Goal: Information Seeking & Learning: Learn about a topic

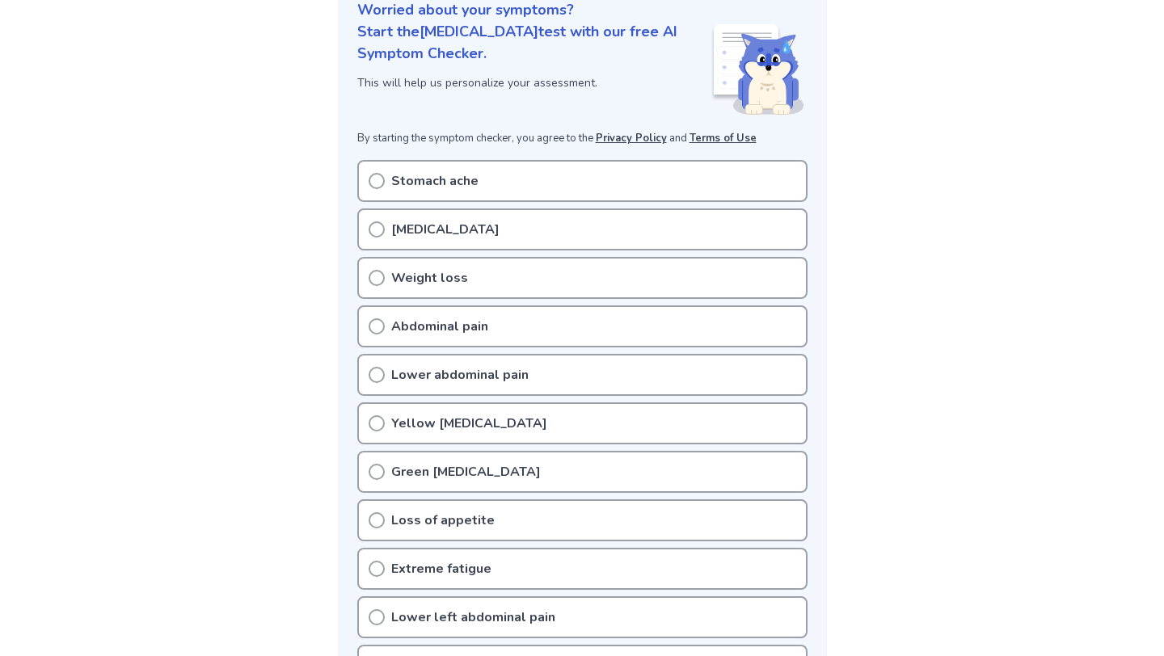
scroll to position [211, 0]
click at [444, 179] on p "Stomach ache" at bounding box center [434, 179] width 87 height 19
click at [375, 183] on icon at bounding box center [377, 179] width 16 height 16
